Goal: Information Seeking & Learning: Learn about a topic

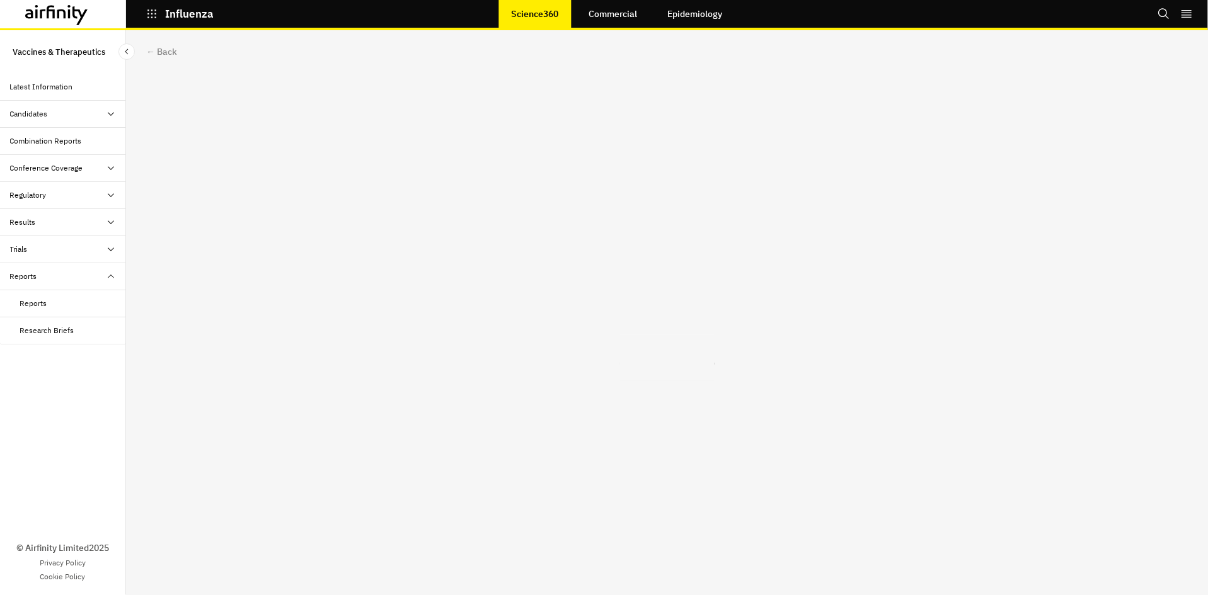
click at [626, 13] on link "Commercial" at bounding box center [613, 14] width 74 height 30
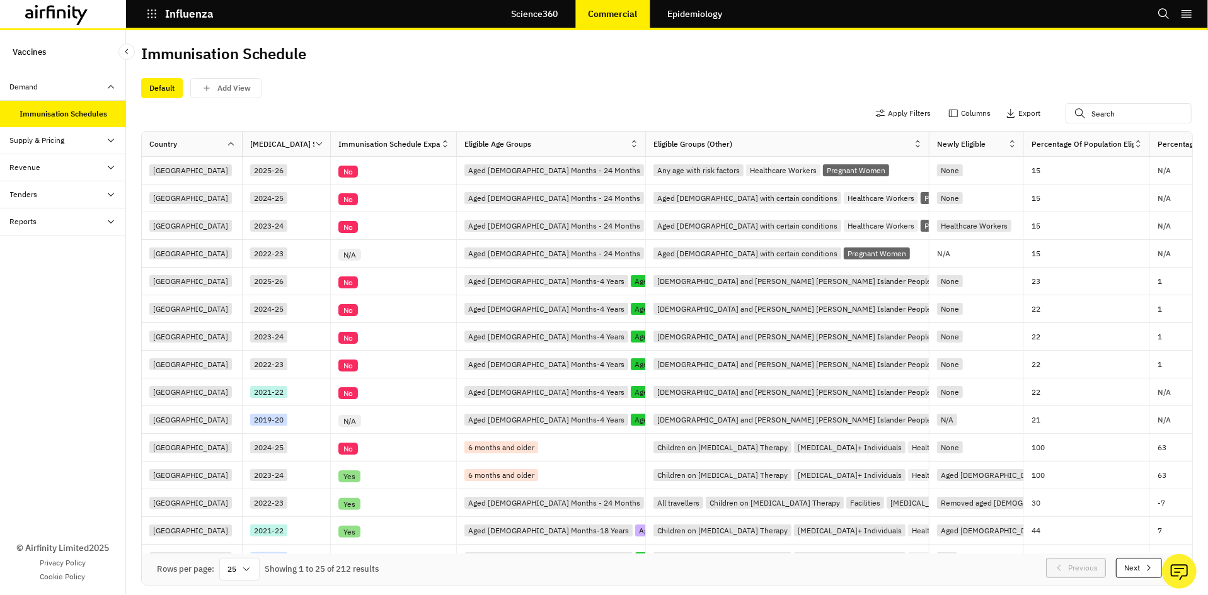
click at [555, 20] on link "Science360" at bounding box center [534, 14] width 72 height 30
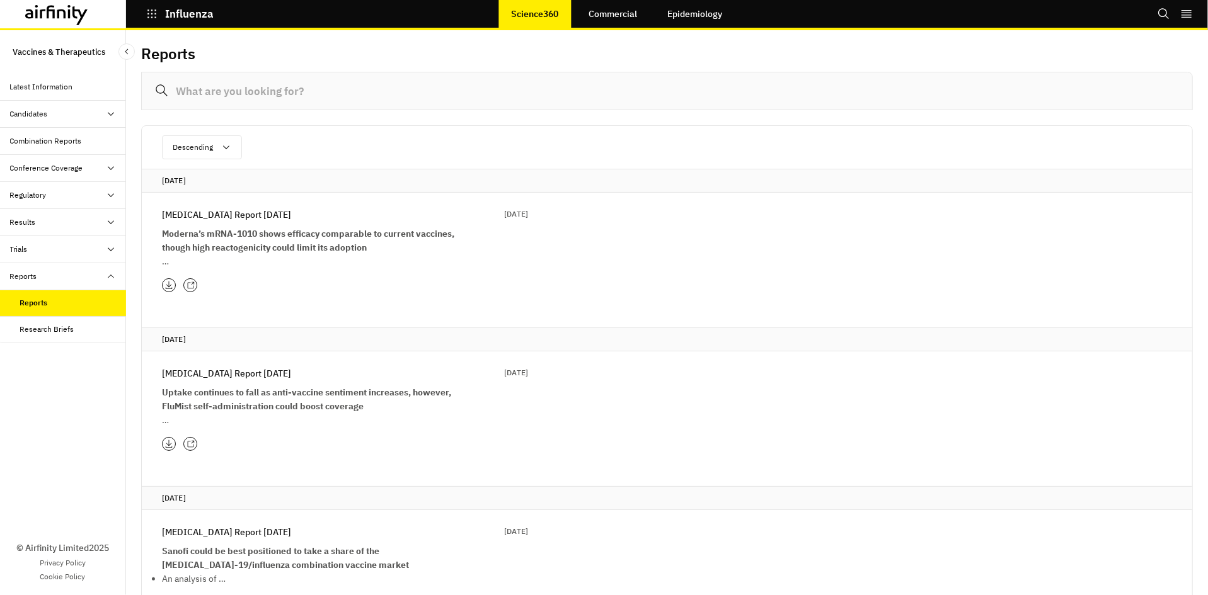
click at [190, 277] on div "Influenza Report 29th July 29 Jul 2025 Moderna’s mRNA-1010 shows efficacy compa…" at bounding box center [345, 250] width 366 height 84
click at [192, 285] on icon at bounding box center [192, 283] width 3 height 3
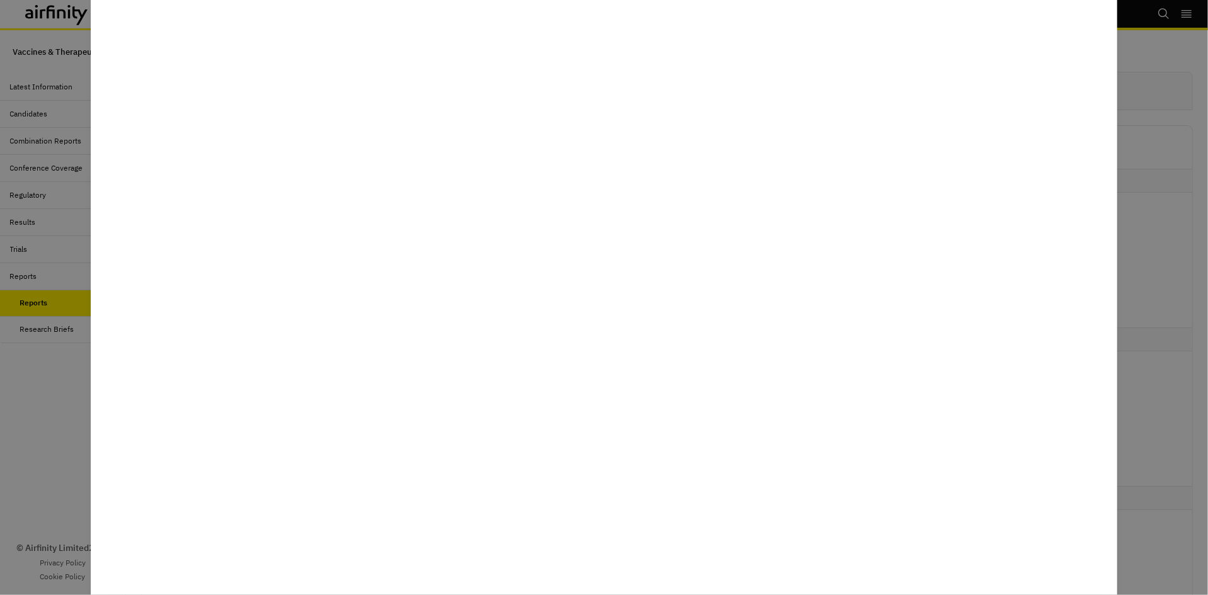
click at [66, 350] on div at bounding box center [604, 297] width 1208 height 595
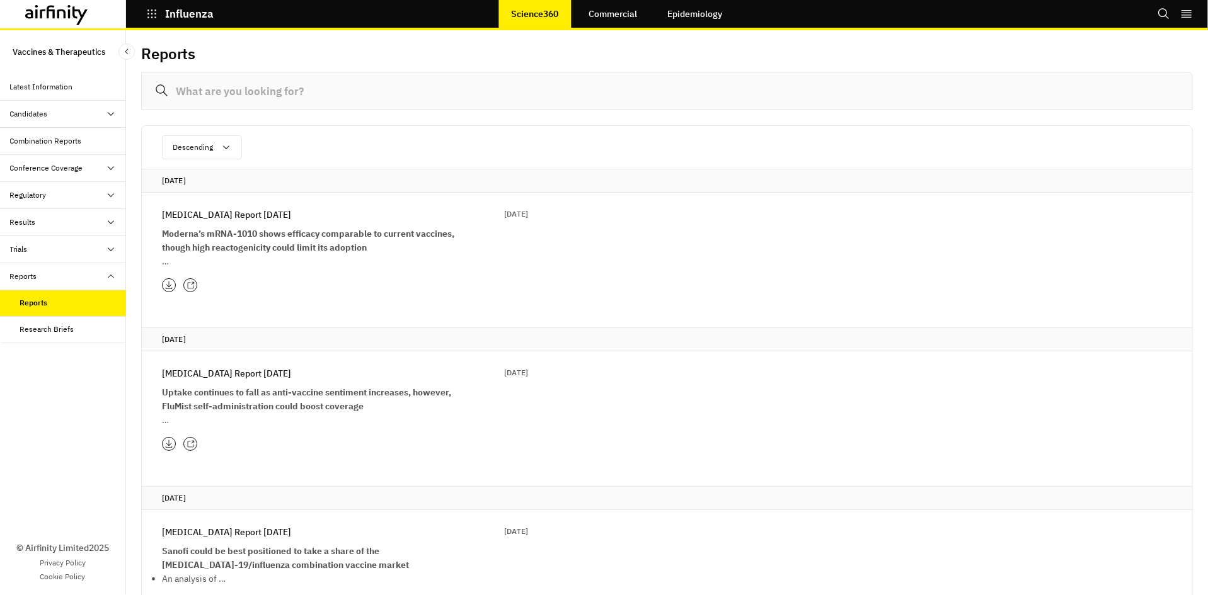
scroll to position [3, 0]
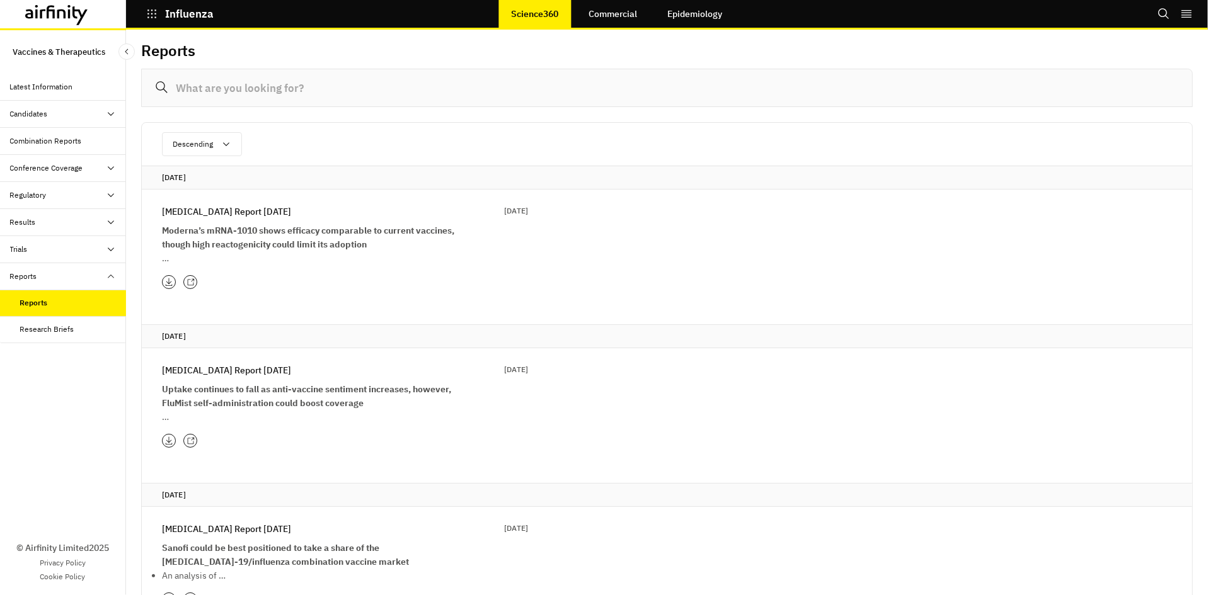
click at [619, 9] on link "Commercial" at bounding box center [613, 14] width 74 height 30
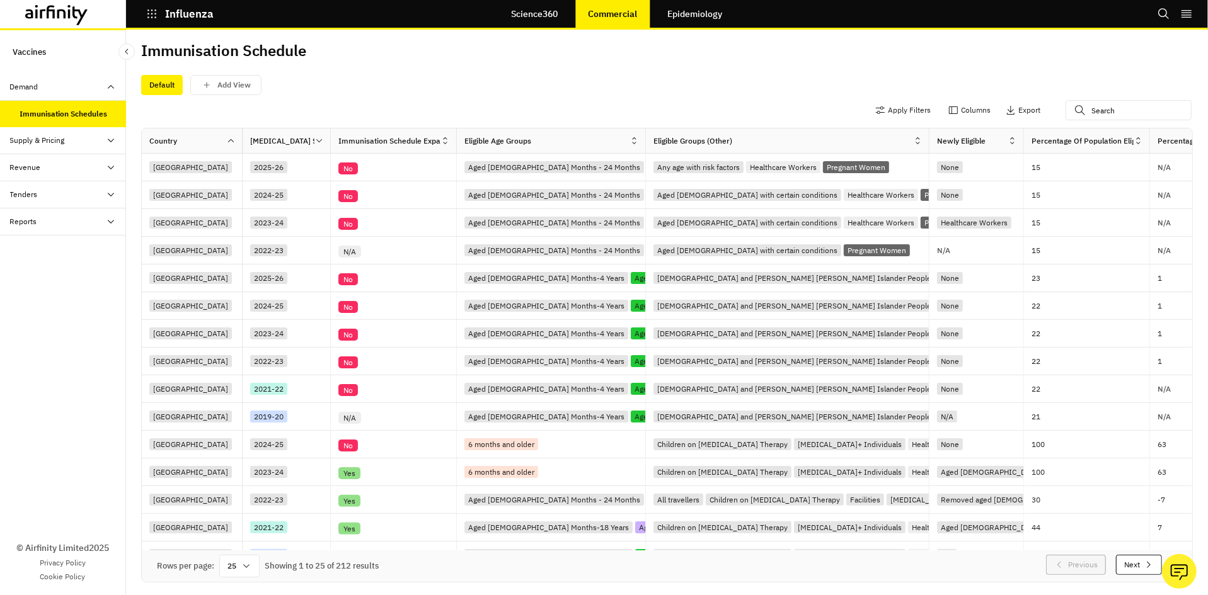
click at [183, 15] on p "Influenza" at bounding box center [189, 13] width 49 height 11
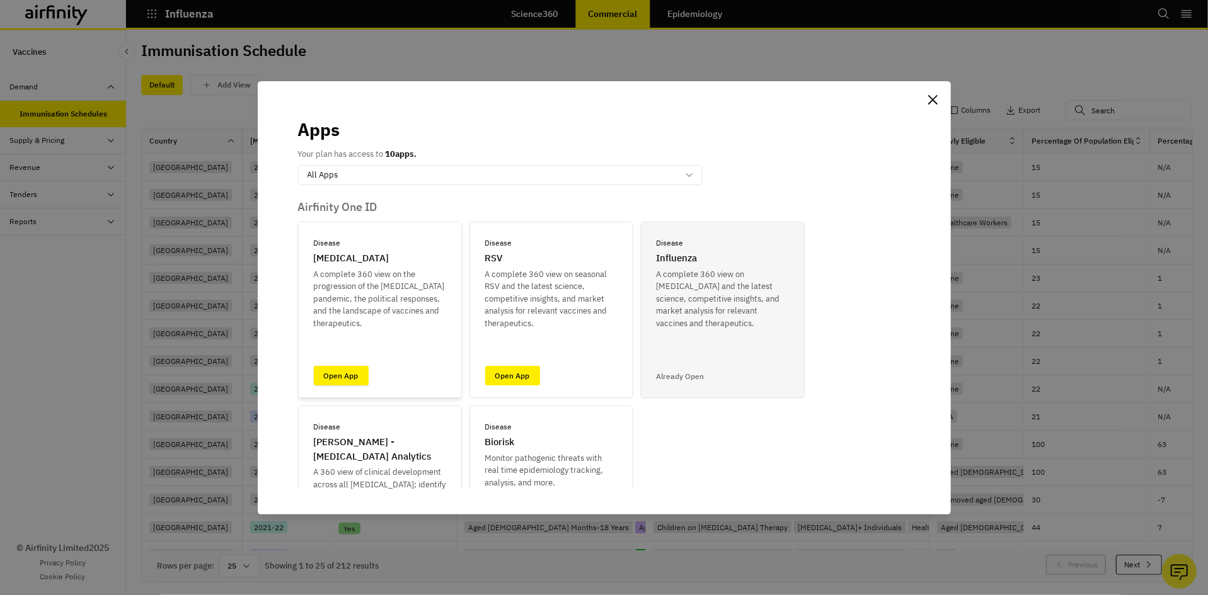
click at [356, 377] on link "Open App" at bounding box center [341, 376] width 55 height 20
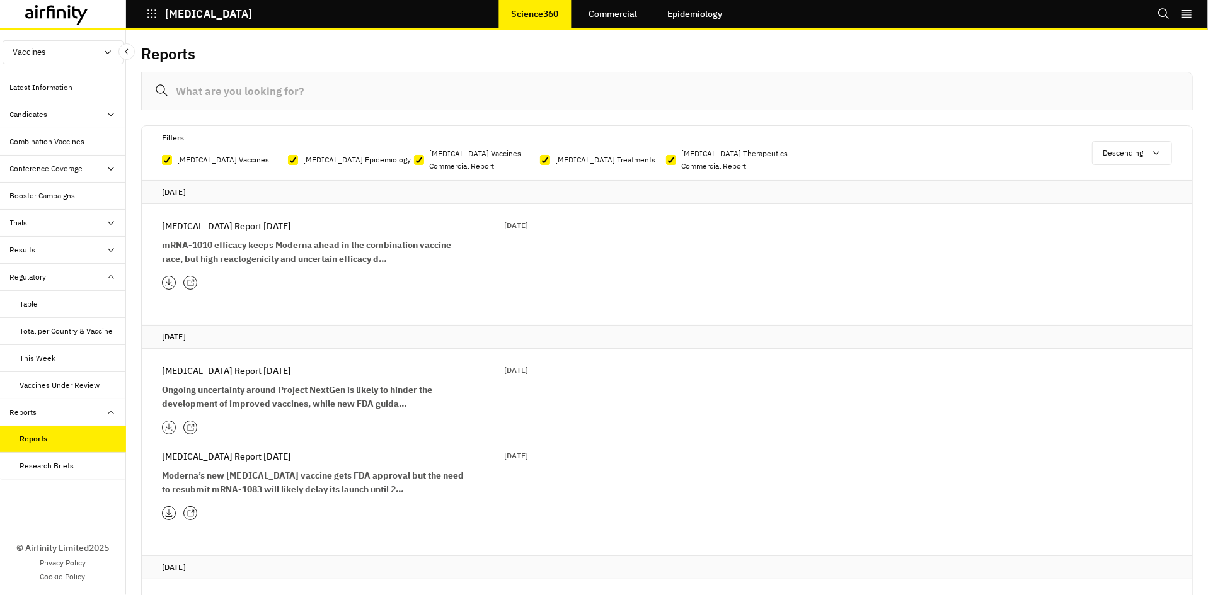
click at [196, 278] on div at bounding box center [190, 283] width 14 height 14
